Goal: Check status: Check status

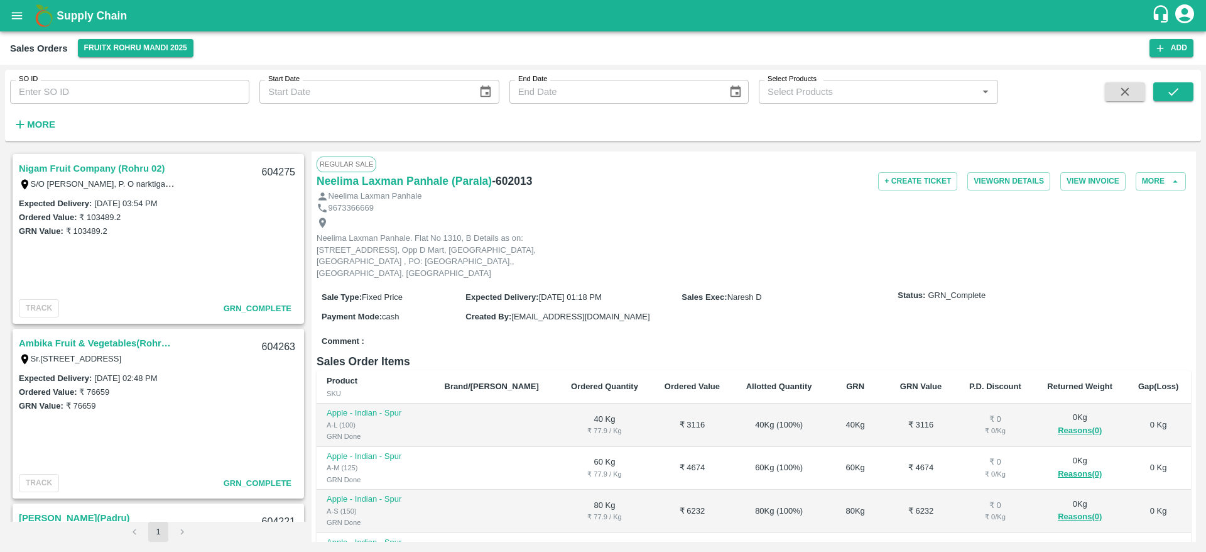
scroll to position [224, 0]
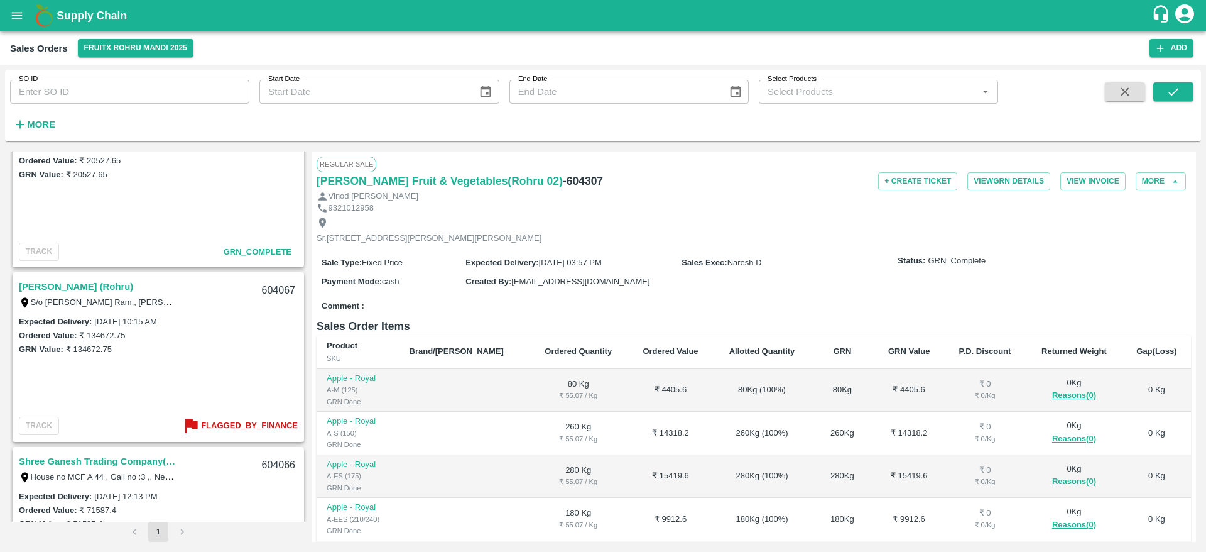
scroll to position [1551, 0]
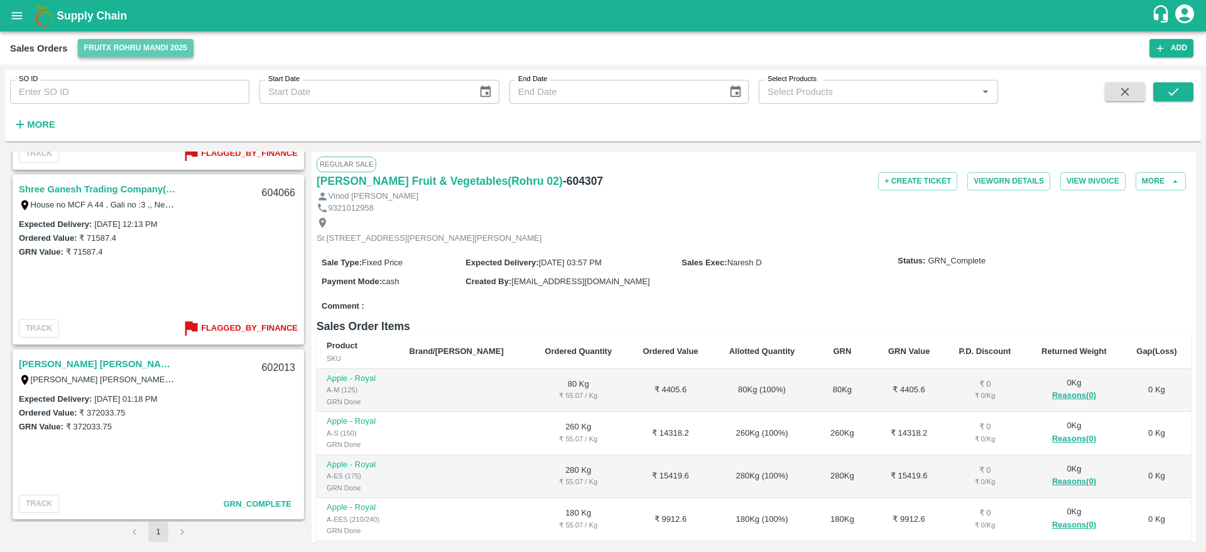
click at [150, 48] on button "FruitX Rohru Mandi 2025" at bounding box center [136, 48] width 116 height 18
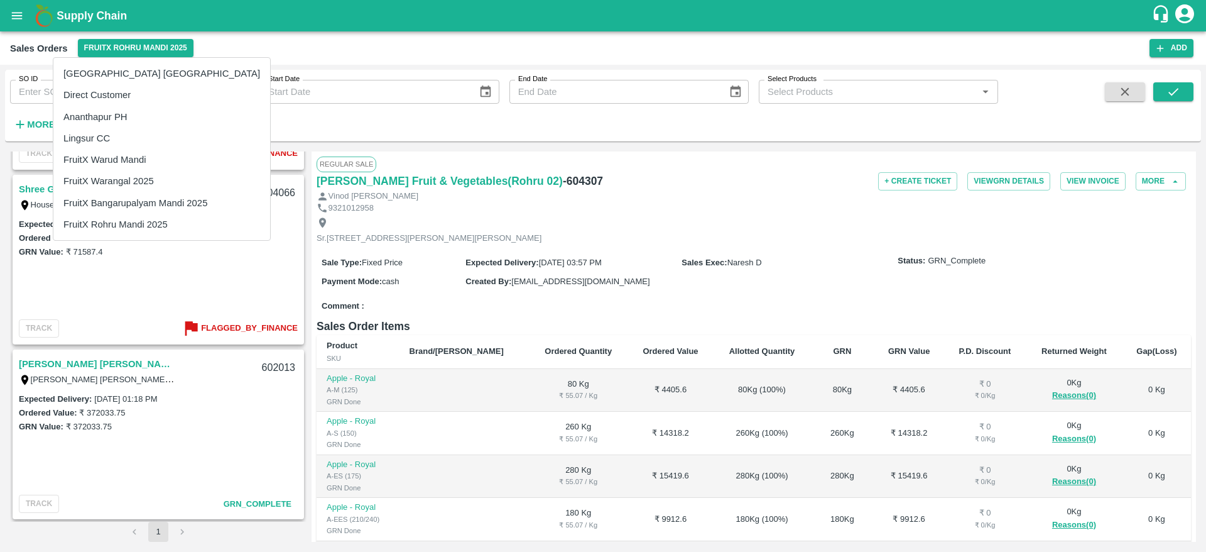
click at [178, 356] on div at bounding box center [603, 276] width 1206 height 552
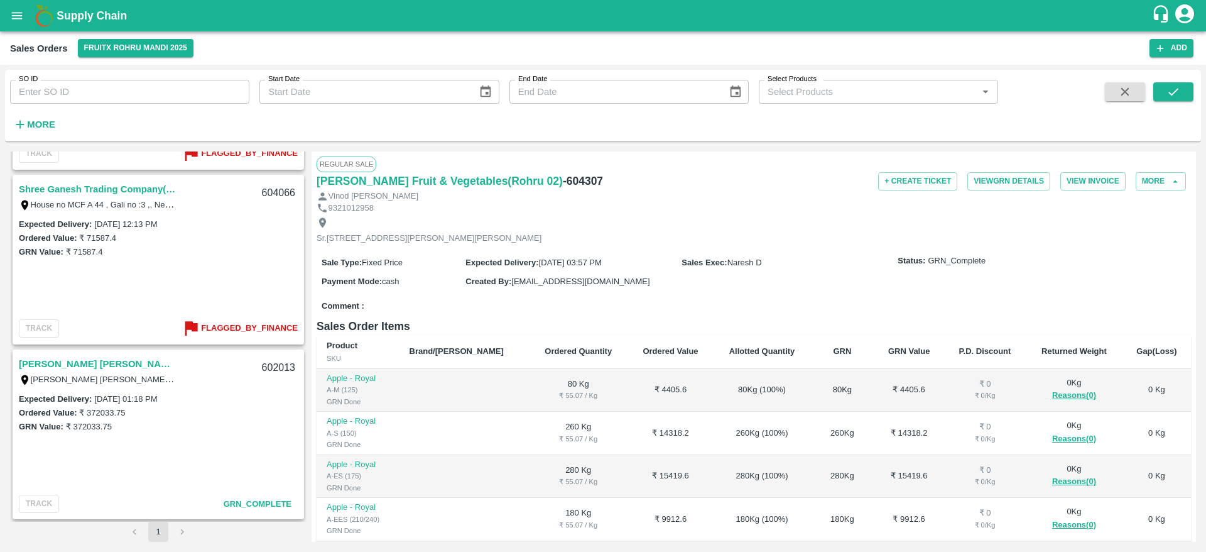
click at [178, 356] on div "[GEOGRAPHIC_DATA] [GEOGRAPHIC_DATA] Direct Customer Ananthapur PH Lingsur CC Fr…" at bounding box center [603, 276] width 1206 height 552
